Goal: Transaction & Acquisition: Book appointment/travel/reservation

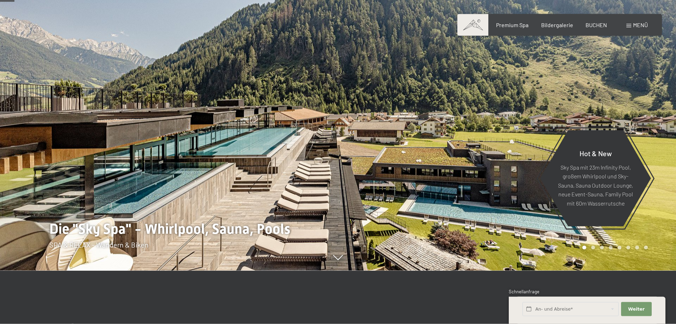
scroll to position [84, 0]
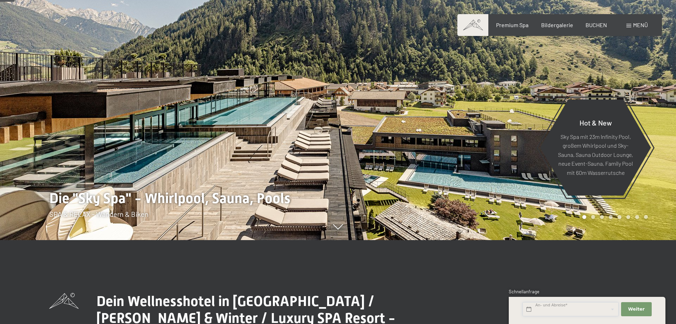
click at [562, 309] on input "text" at bounding box center [571, 309] width 96 height 14
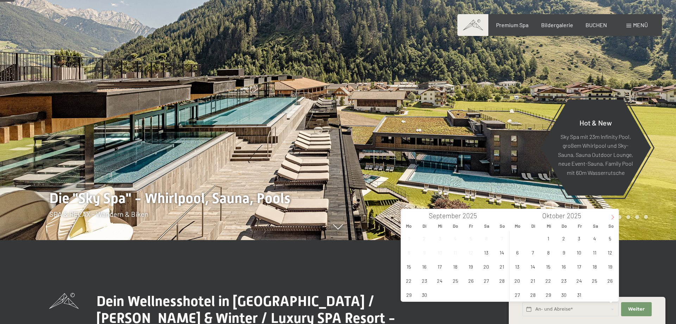
click at [614, 216] on icon at bounding box center [613, 217] width 5 height 5
click at [471, 281] on span "21" at bounding box center [471, 280] width 14 height 14
click at [414, 294] on span "24" at bounding box center [409, 295] width 14 height 14
type input "[DATE] - [DATE]"
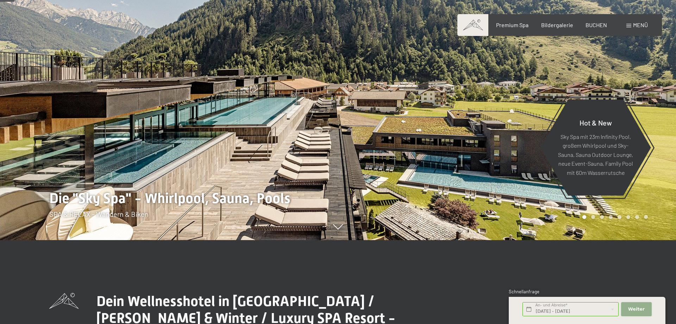
click at [629, 306] on button "Weiter Adressfelder ausblenden" at bounding box center [637, 309] width 30 height 14
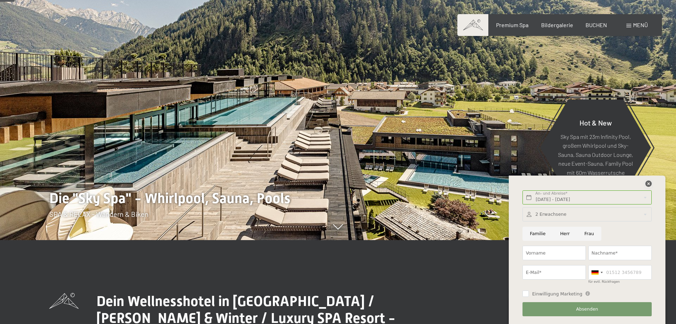
click at [649, 183] on icon at bounding box center [649, 183] width 6 height 6
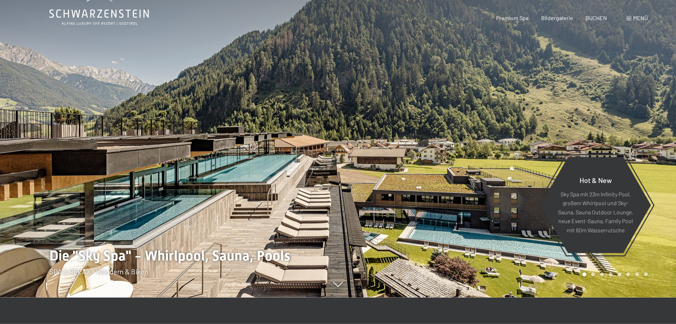
scroll to position [0, 0]
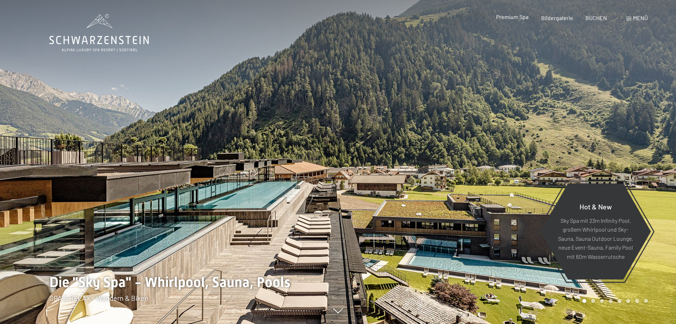
click at [508, 17] on span "Premium Spa" at bounding box center [512, 16] width 32 height 7
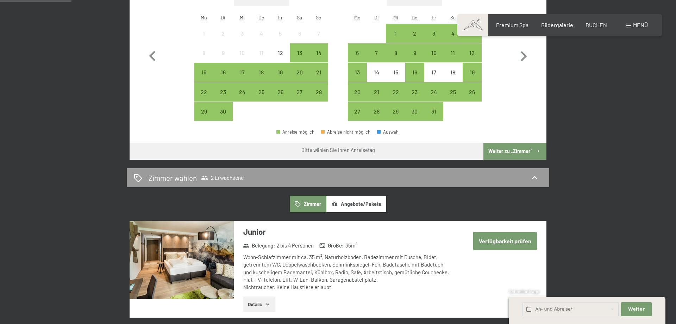
scroll to position [168, 0]
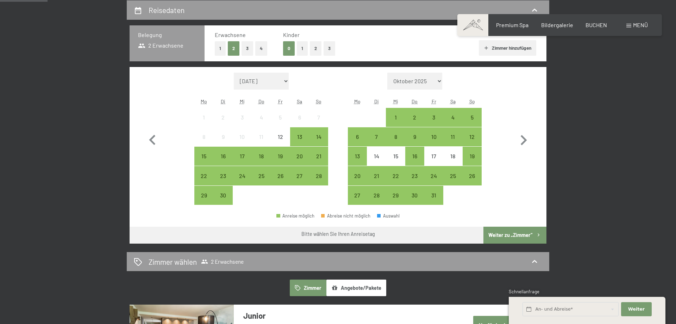
click at [388, 73] on select "Oktober 2025 November 2025 Dezember 2025 Januar 2026 Februar 2026 März 2026 Apr…" at bounding box center [415, 81] width 55 height 17
select select "2025-10-01"
select select "2025-11-01"
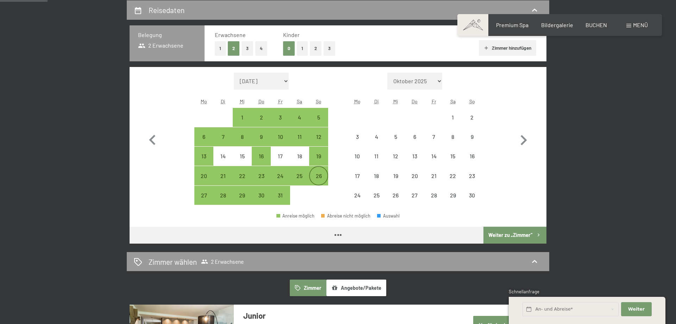
select select "2025-10-01"
select select "2025-11-01"
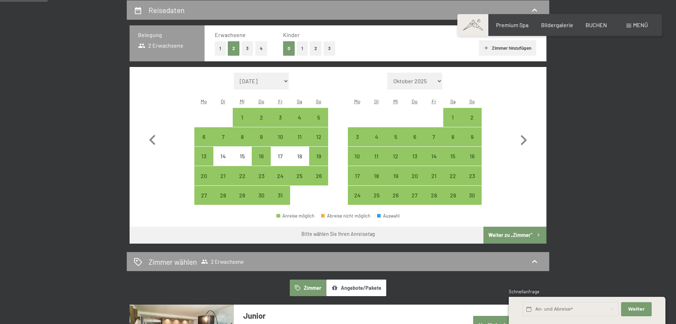
click at [388, 73] on select "Oktober 2025 November 2025 Dezember 2025 Januar 2026 Februar 2026 März 2026 Apr…" at bounding box center [415, 81] width 55 height 17
select select "2025-11-01"
select select "2025-12-01"
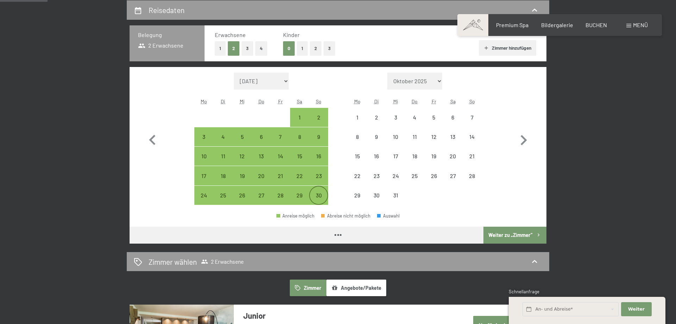
select select "2025-11-01"
select select "2025-12-01"
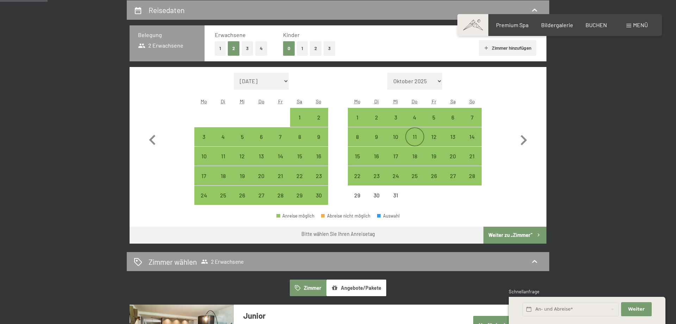
click at [415, 136] on div "11" at bounding box center [415, 143] width 18 height 18
select select "2025-11-01"
select select "2025-12-01"
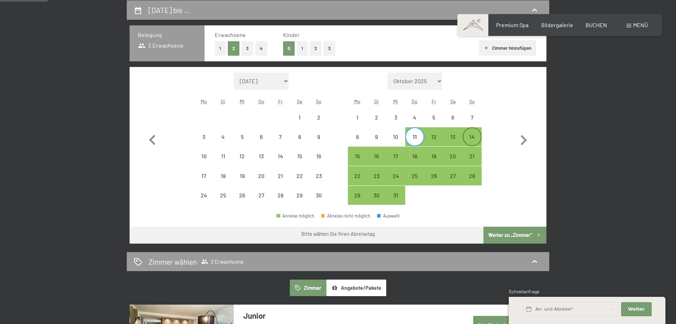
click at [470, 139] on div "14" at bounding box center [473, 143] width 18 height 18
select select "2025-11-01"
select select "2025-12-01"
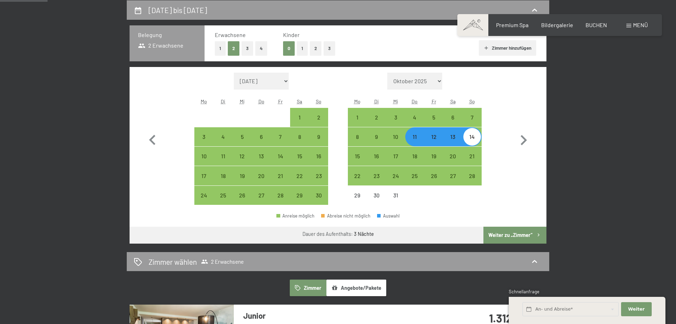
click at [506, 232] on button "Weiter zu „Zimmer“" at bounding box center [515, 235] width 63 height 17
select select "2025-11-01"
select select "2025-12-01"
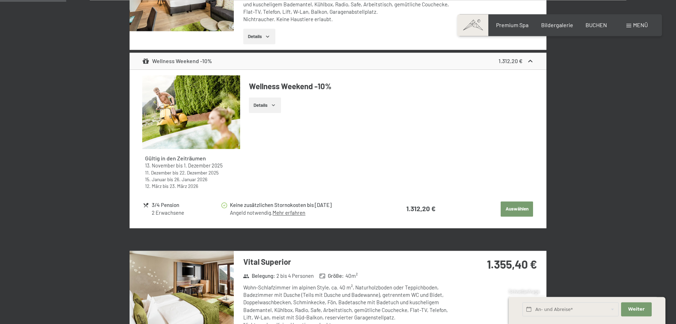
scroll to position [336, 0]
